Goal: Book appointment/travel/reservation

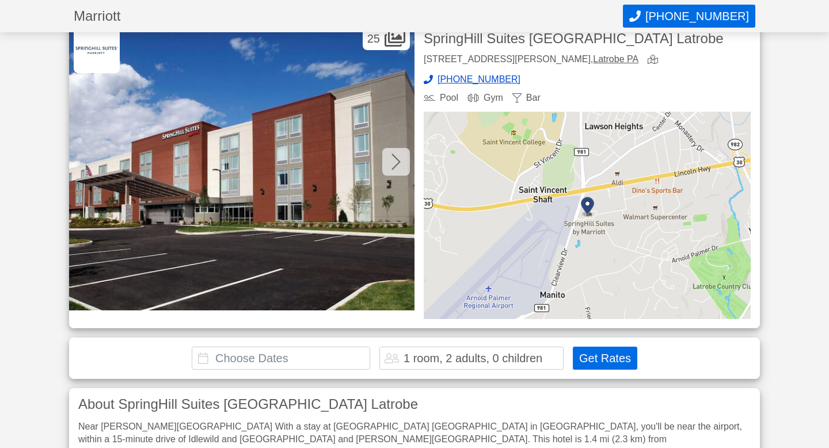
scroll to position [40, 0]
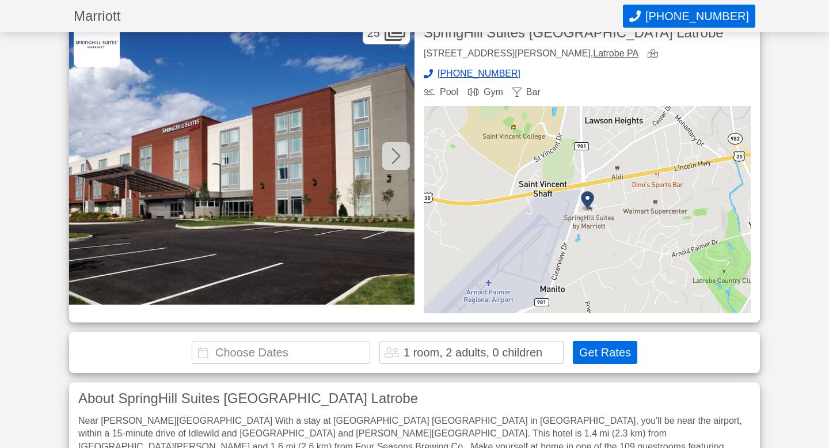
click at [307, 347] on input "text" at bounding box center [281, 352] width 178 height 23
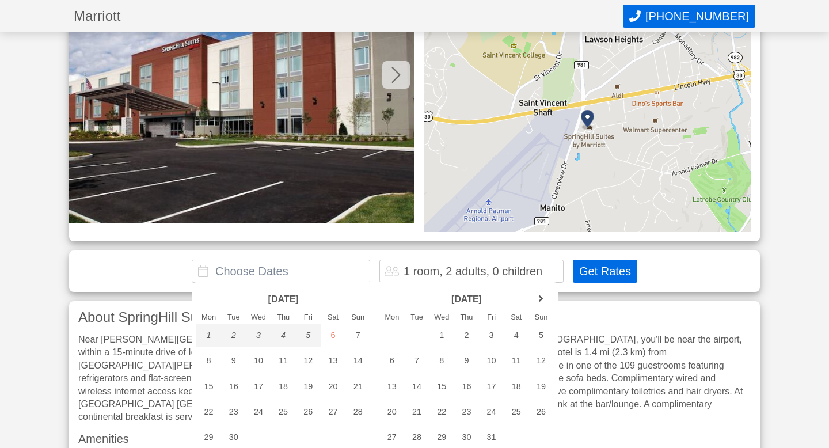
scroll to position [125, 0]
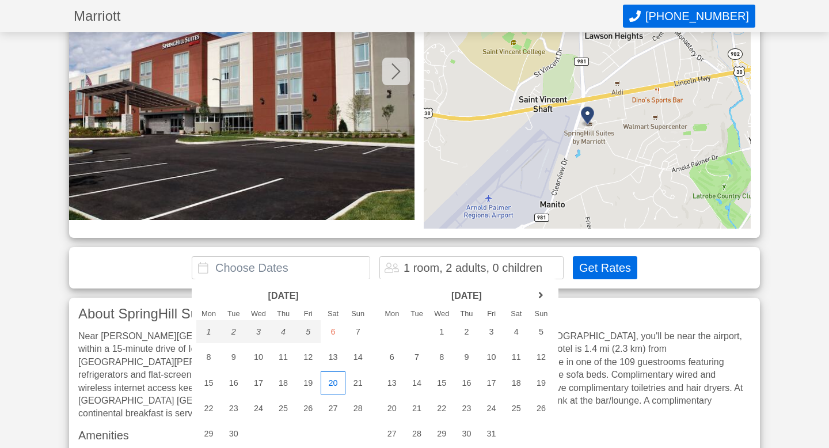
click at [333, 380] on div "20" at bounding box center [333, 382] width 25 height 23
type input "[DATE] - [DATE]"
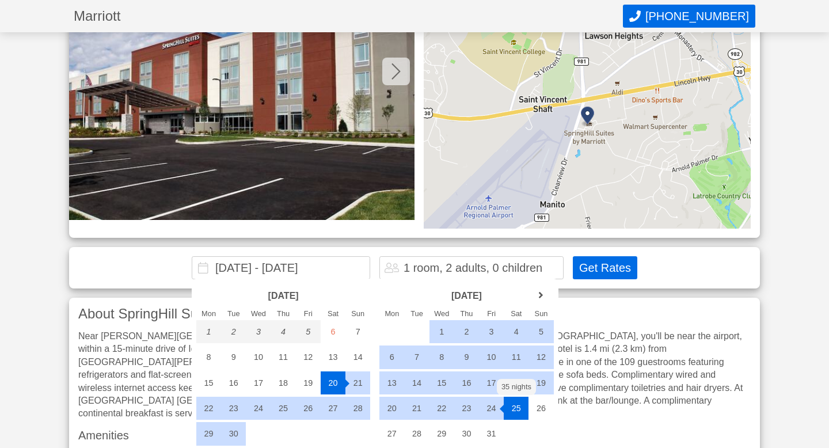
click at [611, 400] on div "Near Winnie Palmer Nature Reserve With a stay at SpringHill Suites Pittsburgh L…" at bounding box center [414, 375] width 673 height 90
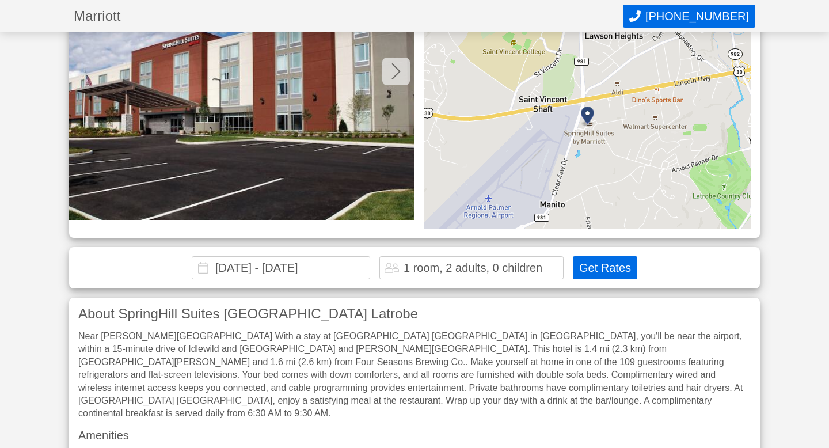
click at [601, 265] on button "Get Rates" at bounding box center [605, 267] width 64 height 23
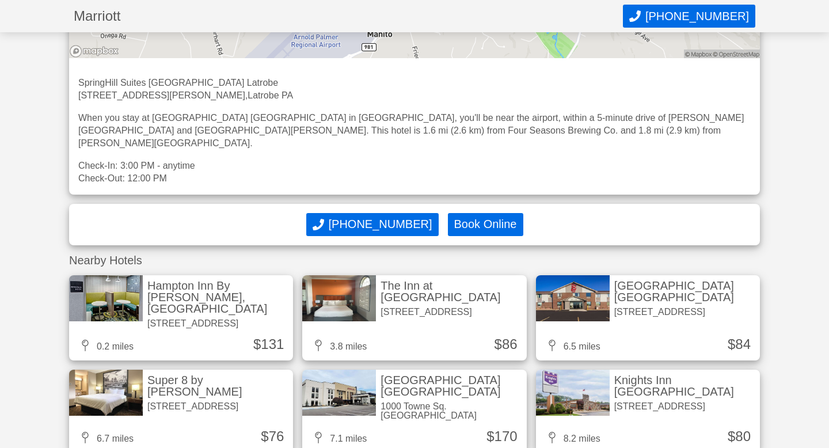
scroll to position [1200, 0]
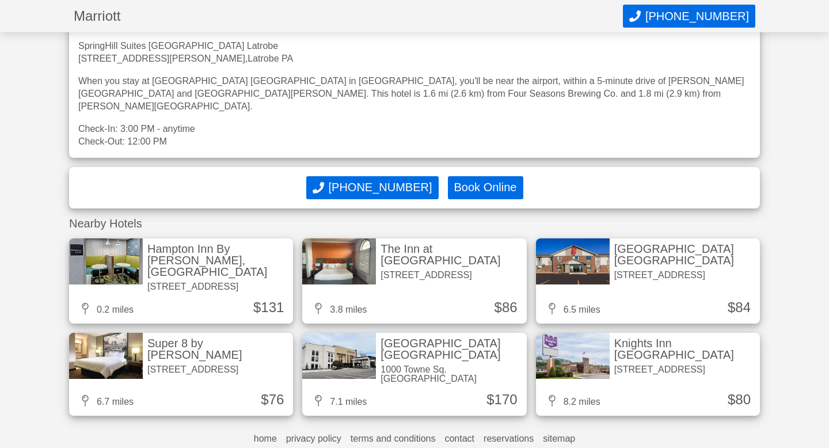
click at [195, 243] on div "Hampton Inn By [PERSON_NAME], [GEOGRAPHIC_DATA]" at bounding box center [217, 260] width 141 height 35
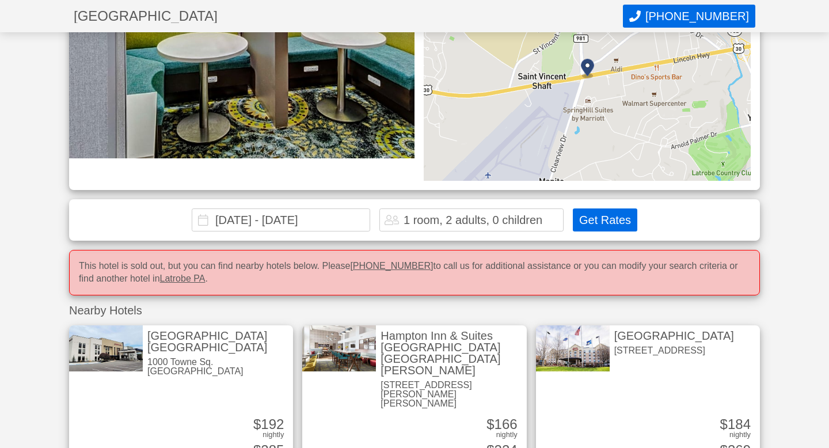
scroll to position [185, 0]
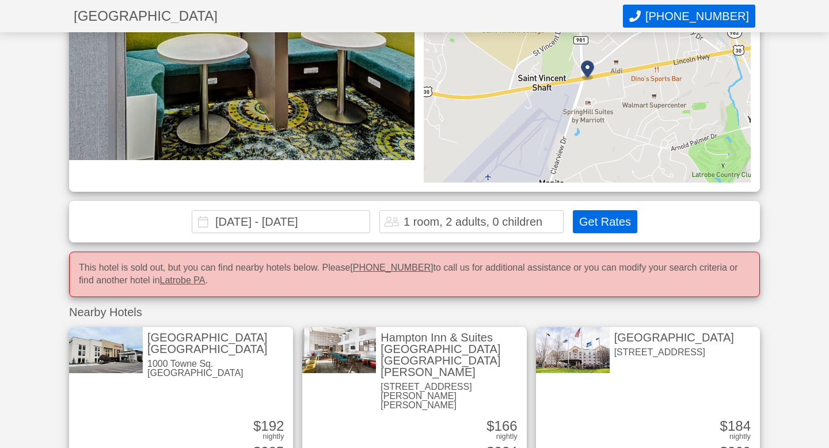
click at [601, 210] on button "Get Rates" at bounding box center [605, 221] width 64 height 23
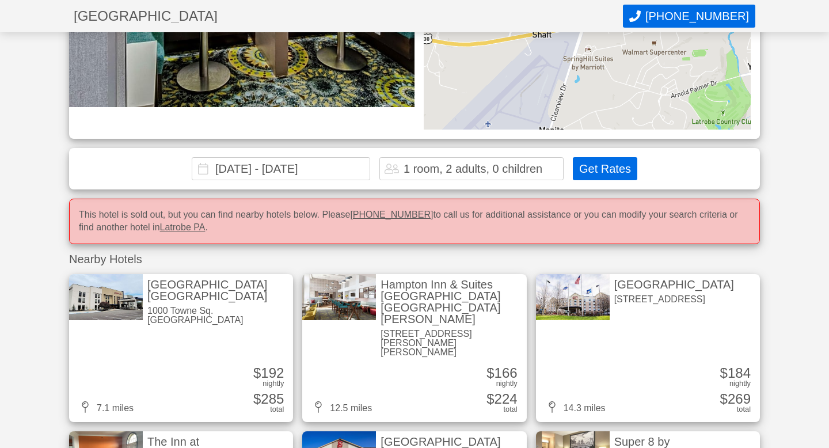
scroll to position [238, 0]
click at [444, 278] on div "Hampton Inn & Suites [GEOGRAPHIC_DATA] [GEOGRAPHIC_DATA][PERSON_NAME]" at bounding box center [451, 301] width 141 height 46
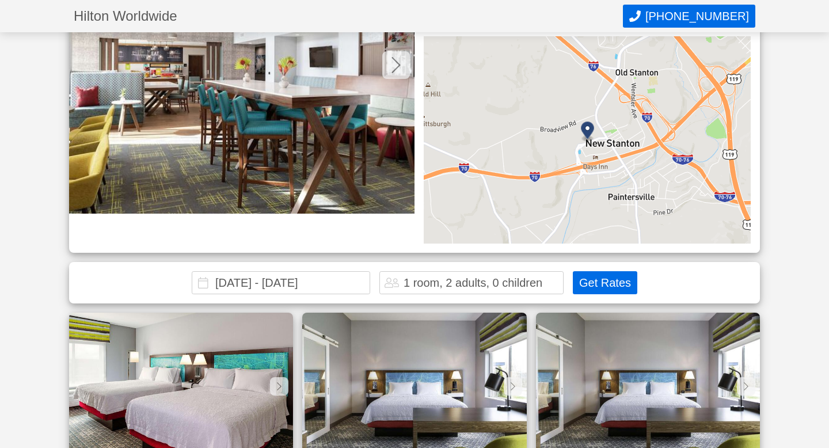
scroll to position [132, 0]
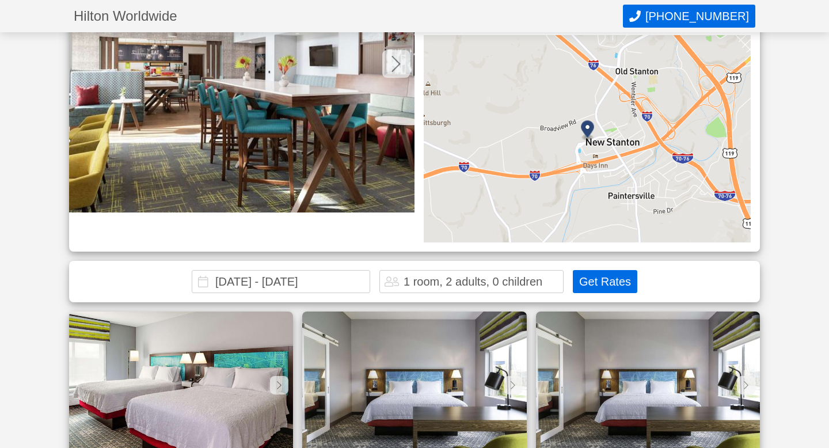
click at [616, 270] on button "Get Rates" at bounding box center [605, 281] width 64 height 23
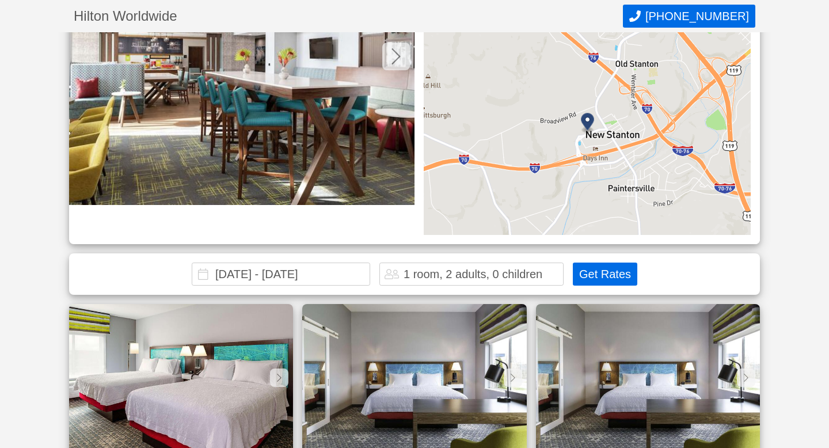
scroll to position [0, 0]
